Goal: Find specific page/section: Find specific page/section

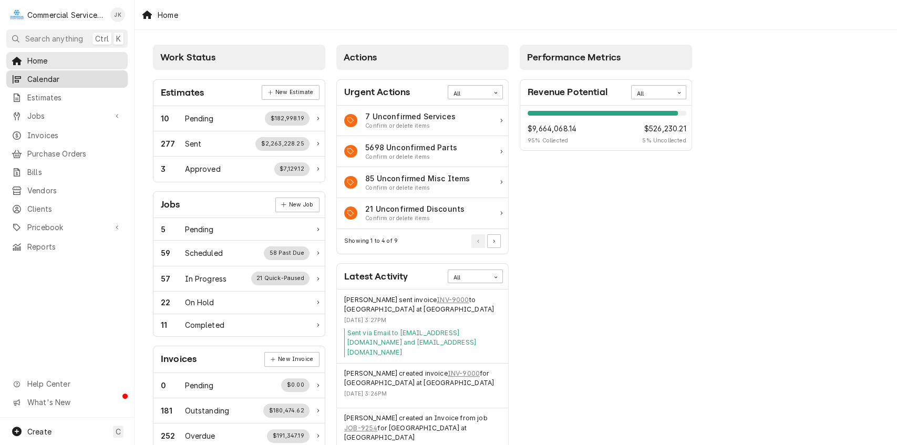
click at [61, 74] on span "Calendar" at bounding box center [74, 79] width 95 height 11
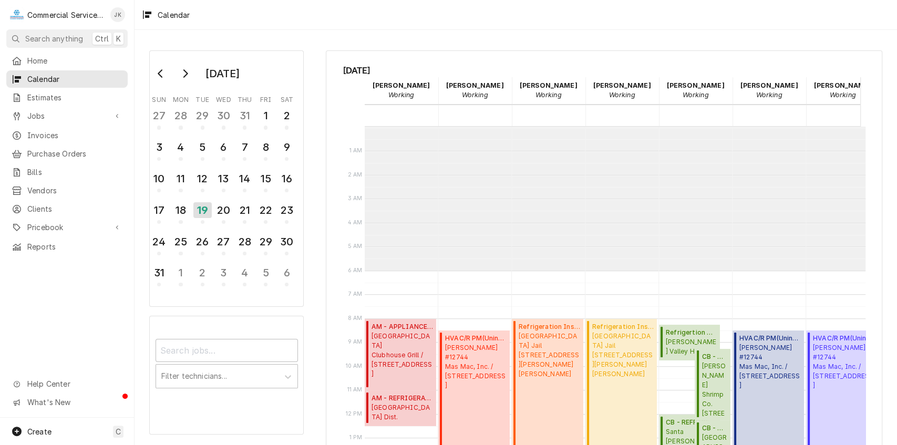
scroll to position [143, 0]
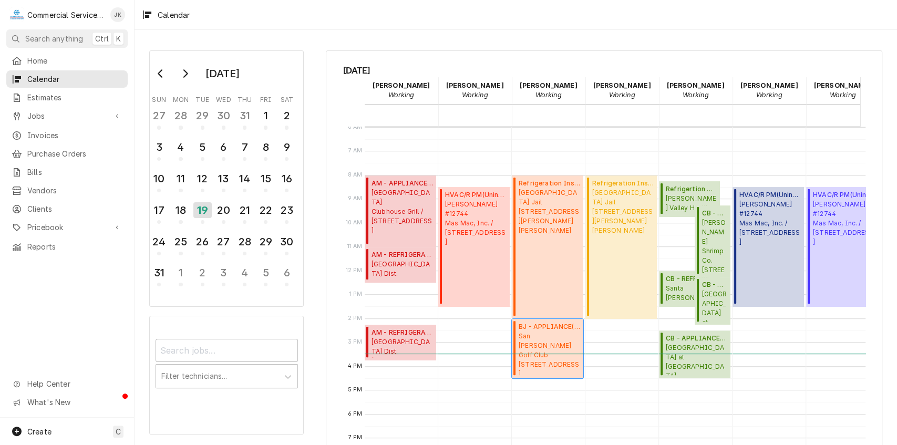
click at [560, 327] on span "BJ - APPLIANCE ( Active )" at bounding box center [549, 326] width 61 height 9
